Goal: Information Seeking & Learning: Learn about a topic

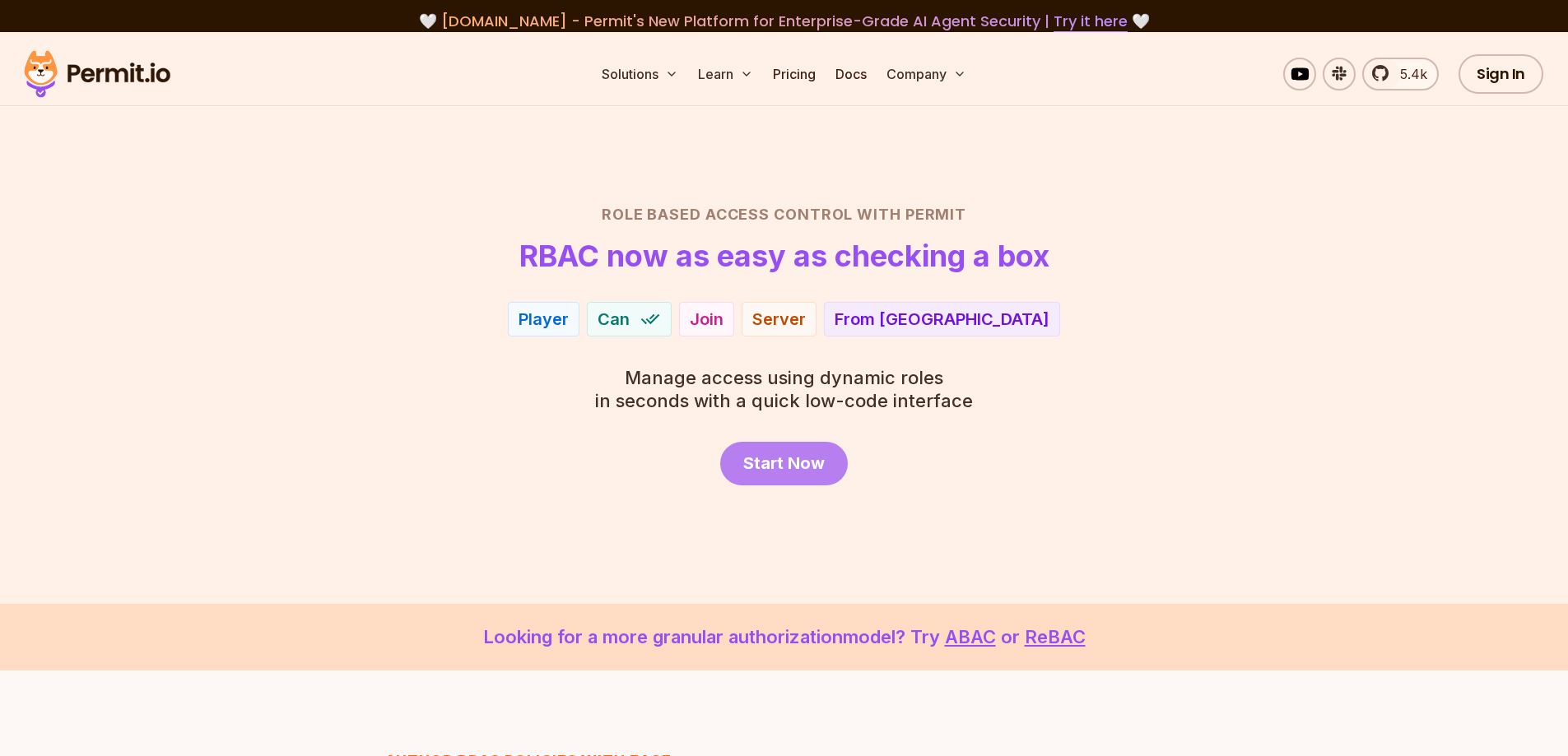
click at [794, 460] on span "Start Now" at bounding box center [784, 463] width 82 height 23
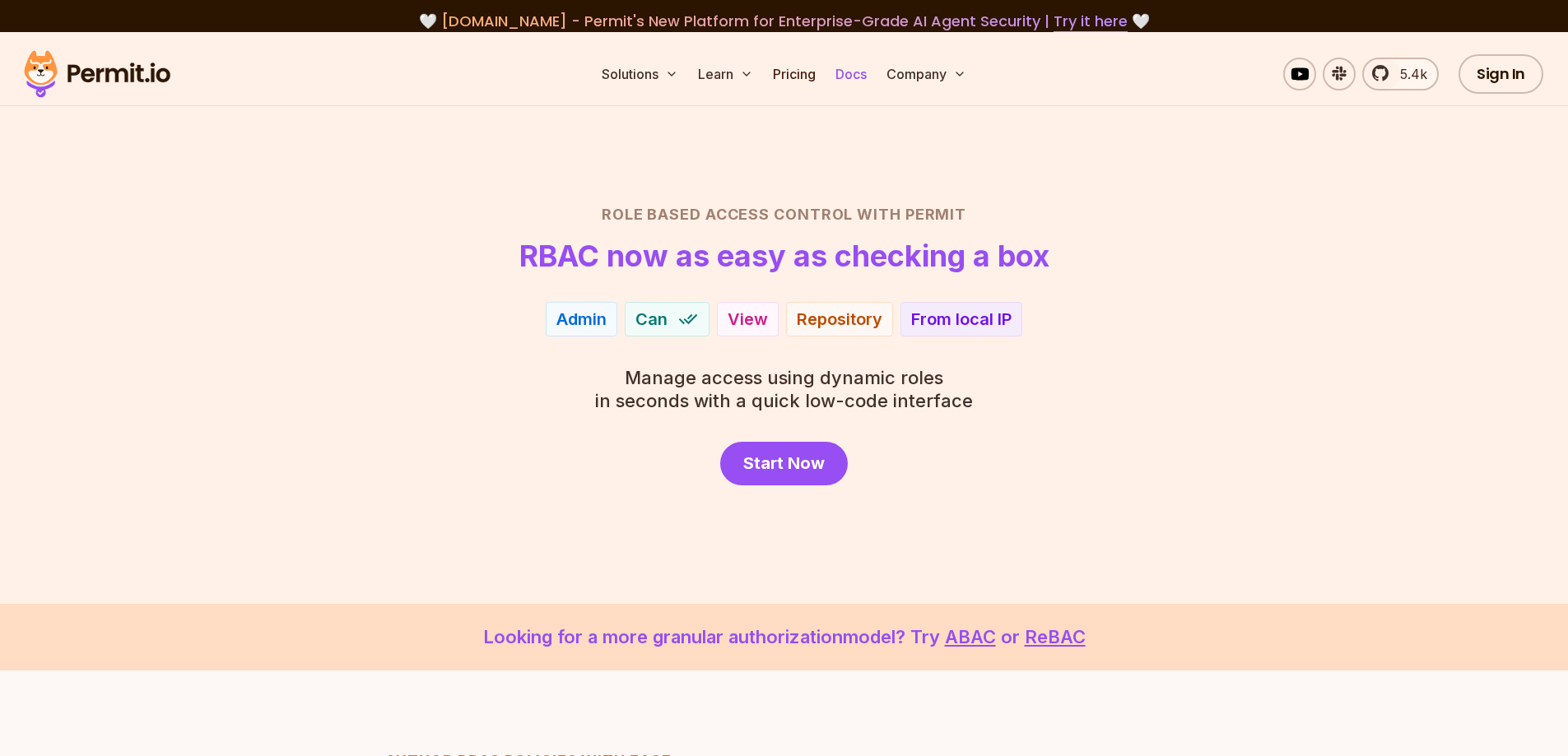
click at [855, 70] on link "Docs" at bounding box center [850, 73] width 44 height 33
